Goal: Information Seeking & Learning: Check status

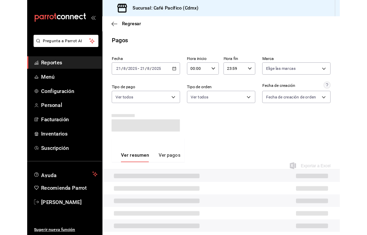
scroll to position [27, 0]
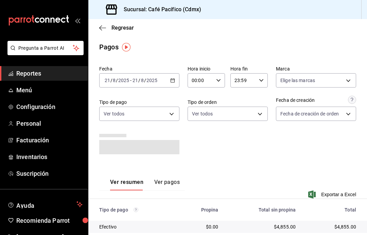
click at [64, 71] on span "Reportes" at bounding box center [49, 73] width 66 height 9
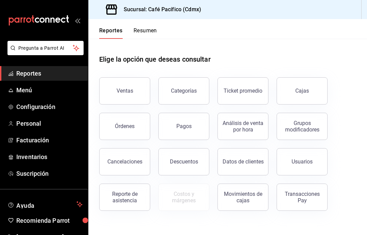
click at [137, 74] on div "Ventas" at bounding box center [120, 86] width 59 height 35
click at [131, 84] on button "Ventas" at bounding box center [124, 90] width 51 height 27
